Goal: Information Seeking & Learning: Learn about a topic

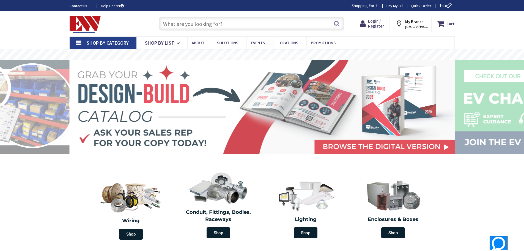
click at [228, 25] on input "text" at bounding box center [252, 24] width 186 height 14
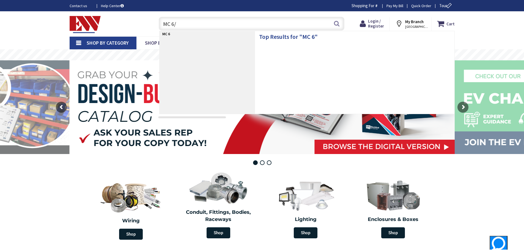
type input "MC 6/3"
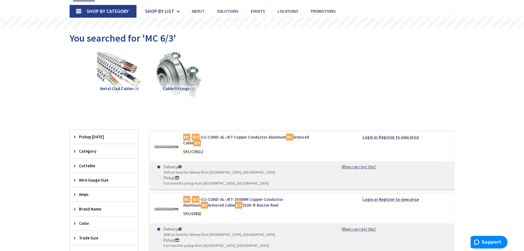
scroll to position [110, 0]
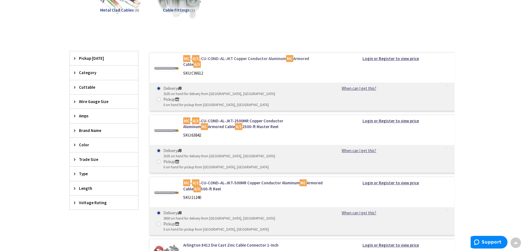
click at [241, 57] on link "MC - 6/3 -CU-COND-AL-JKT Copper Conductor Aluminum MC Armored Cable 6/3" at bounding box center [253, 62] width 140 height 12
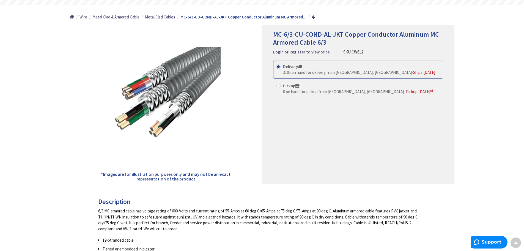
scroll to position [165, 0]
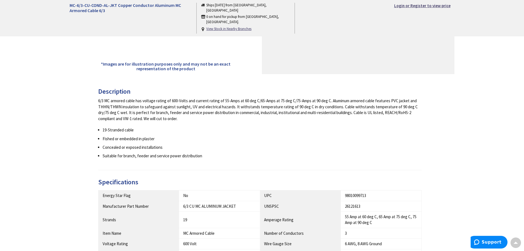
click at [223, 122] on div "6/3 MC armored cable has voltage rating of 600-Volts and current rating of 55-A…" at bounding box center [260, 128] width 324 height 61
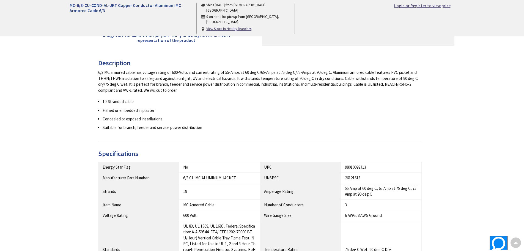
scroll to position [248, 0]
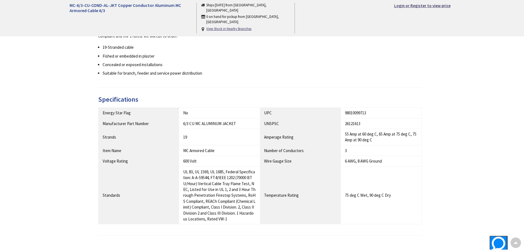
click at [454, 148] on div "Description 6/3 MC armored cable has voltage rating of 600-Volts and current ra…" at bounding box center [263, 132] width 394 height 255
click at [450, 143] on div "Description 6/3 MC armored cable has voltage rating of 600-Volts and current ra…" at bounding box center [263, 132] width 394 height 255
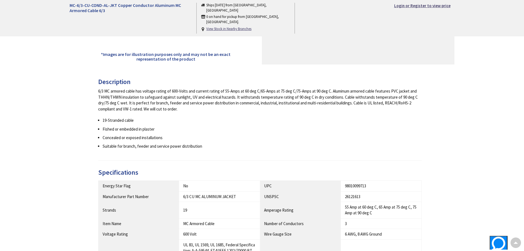
scroll to position [165, 0]
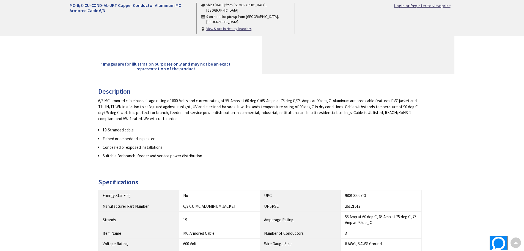
click at [248, 140] on li "Fished or embedded in plaster" at bounding box center [263, 139] width 320 height 6
drag, startPoint x: 52, startPoint y: 145, endPoint x: 77, endPoint y: 137, distance: 26.1
click at [53, 144] on div "MC-6/3-CU-COND-AL-JKT Copper Conductor Aluminum MC Armored Cable 6/3 Ships Toda…" at bounding box center [262, 164] width 524 height 636
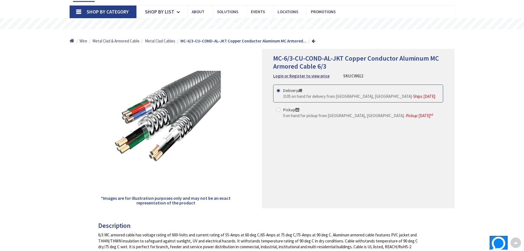
scroll to position [0, 0]
